Goal: Information Seeking & Learning: Learn about a topic

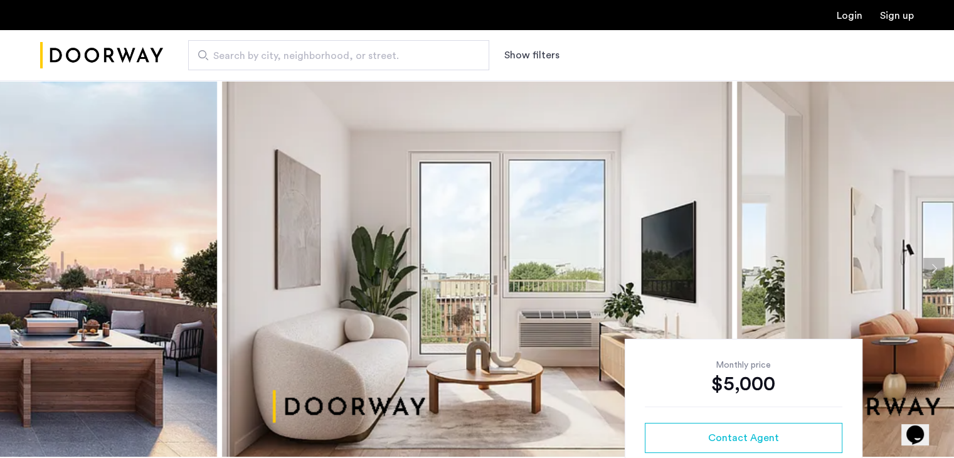
click at [667, 64] on div "Search by city, neighborhood, or street. Show filters" at bounding box center [538, 55] width 751 height 30
click at [390, 233] on img at bounding box center [477, 268] width 510 height 376
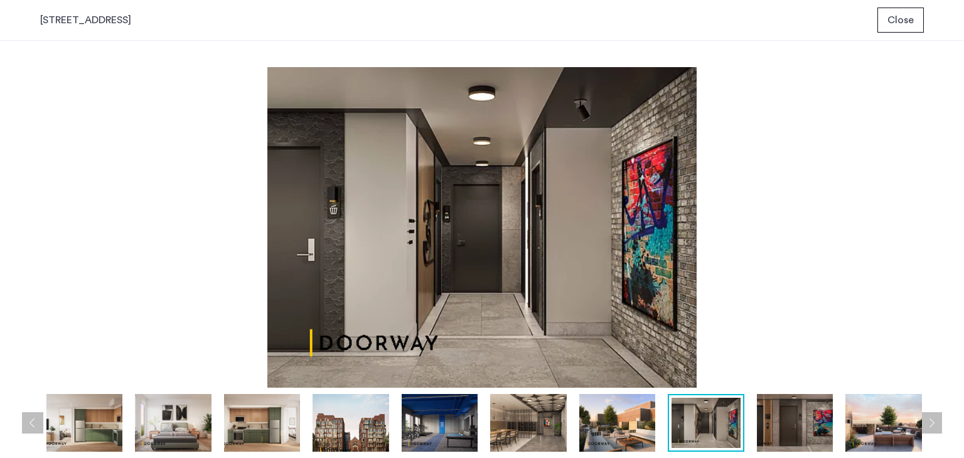
click at [469, 226] on img at bounding box center [481, 227] width 883 height 321
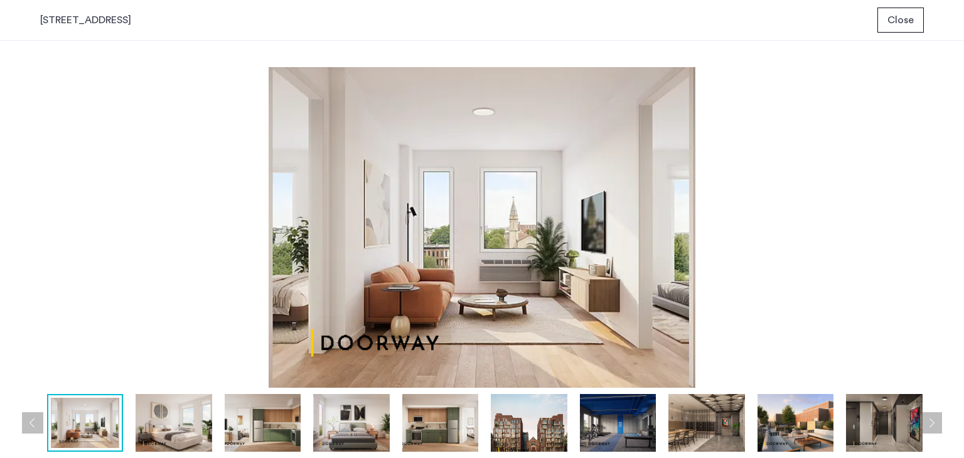
click at [903, 8] on button "Close" at bounding box center [900, 20] width 46 height 25
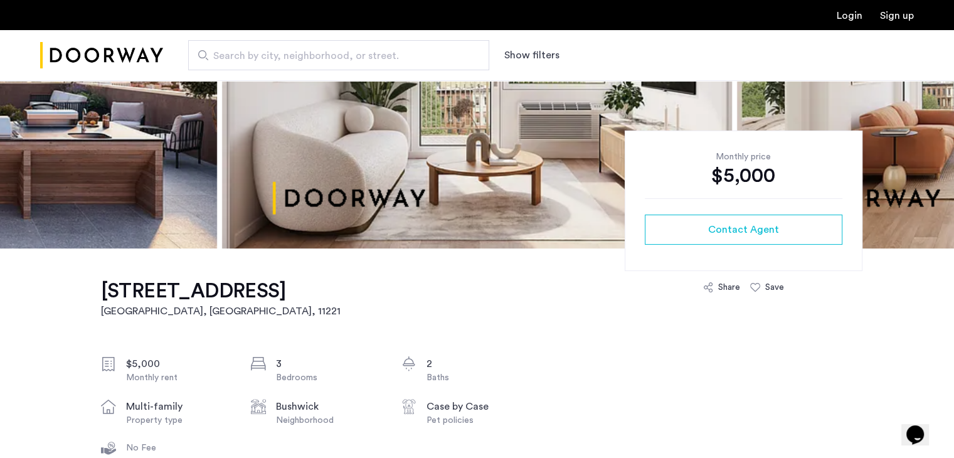
scroll to position [200, 0]
